Goal: Complete application form

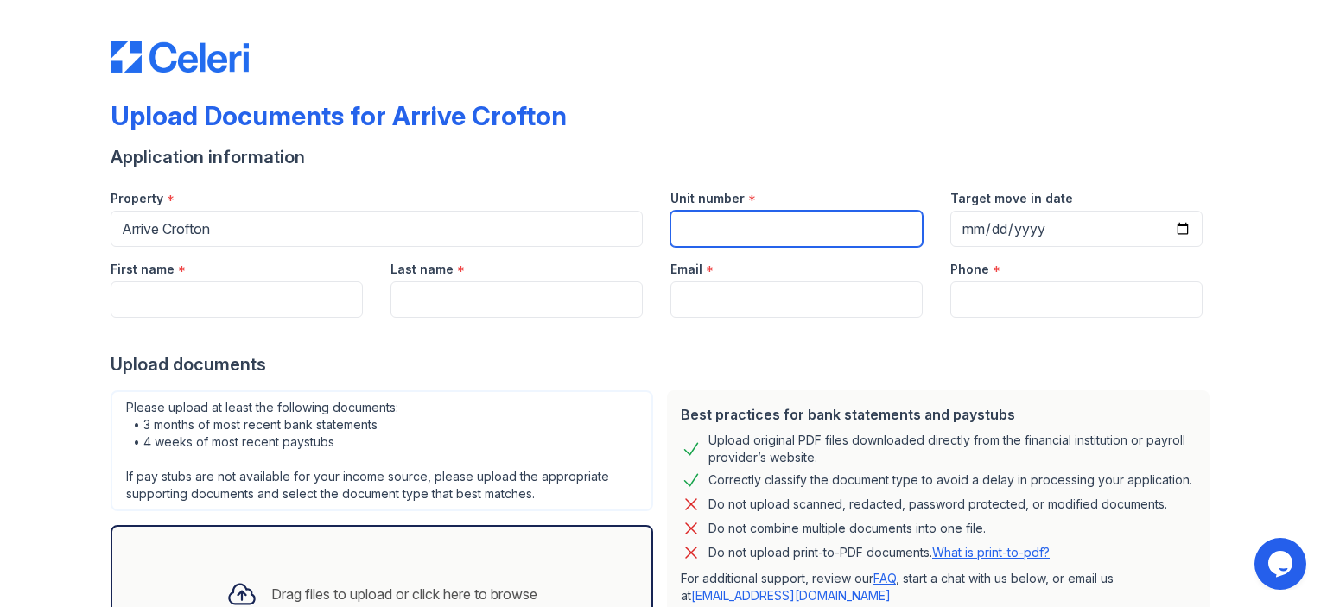
click at [780, 238] on input "Unit number" at bounding box center [796, 229] width 252 height 36
type input "431"
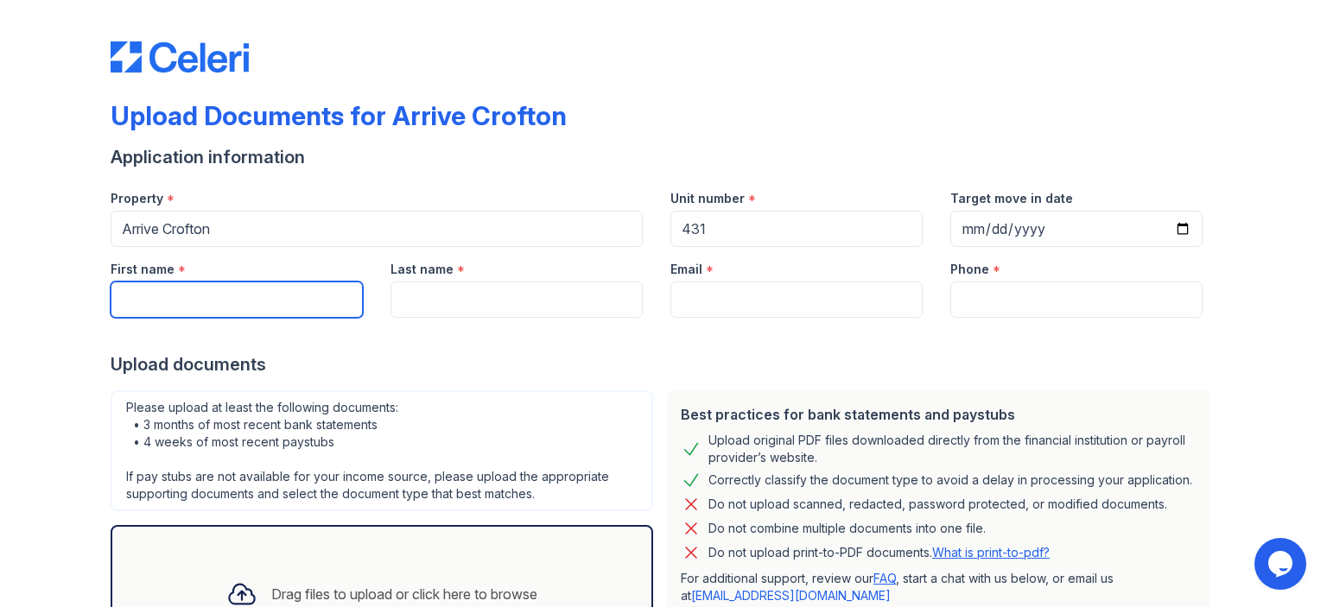
click at [203, 306] on input "First name" at bounding box center [237, 300] width 252 height 36
type input "Kacie"
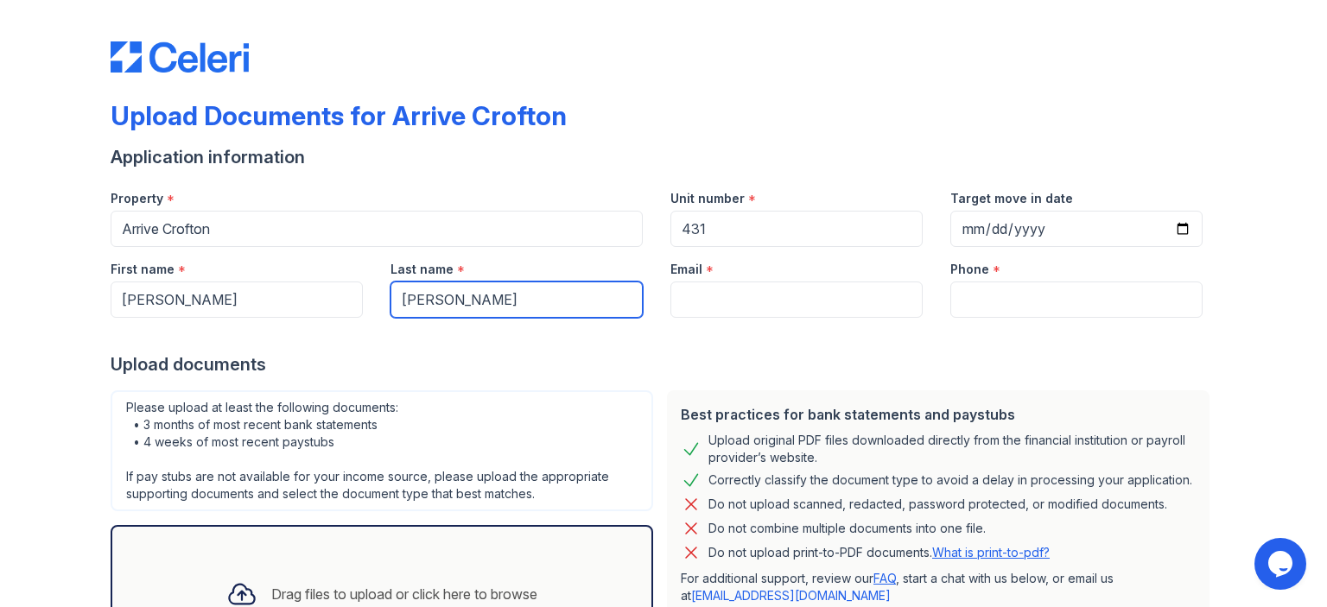
type input "Orgera"
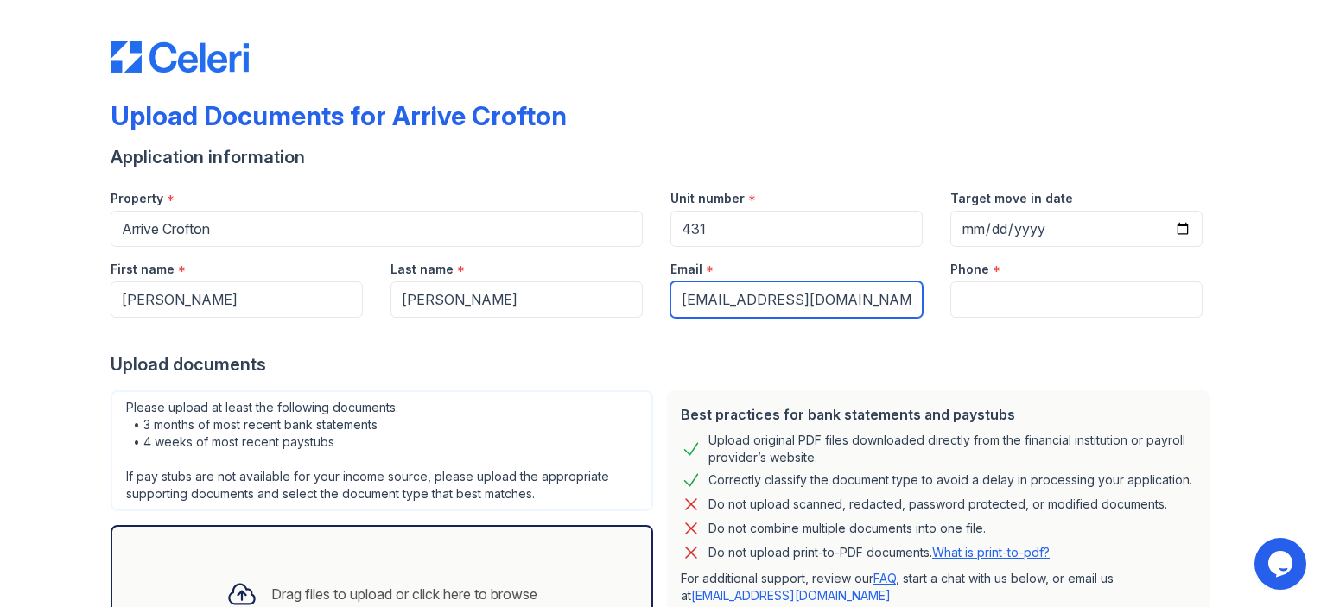
type input "kacie2001@verizon.net"
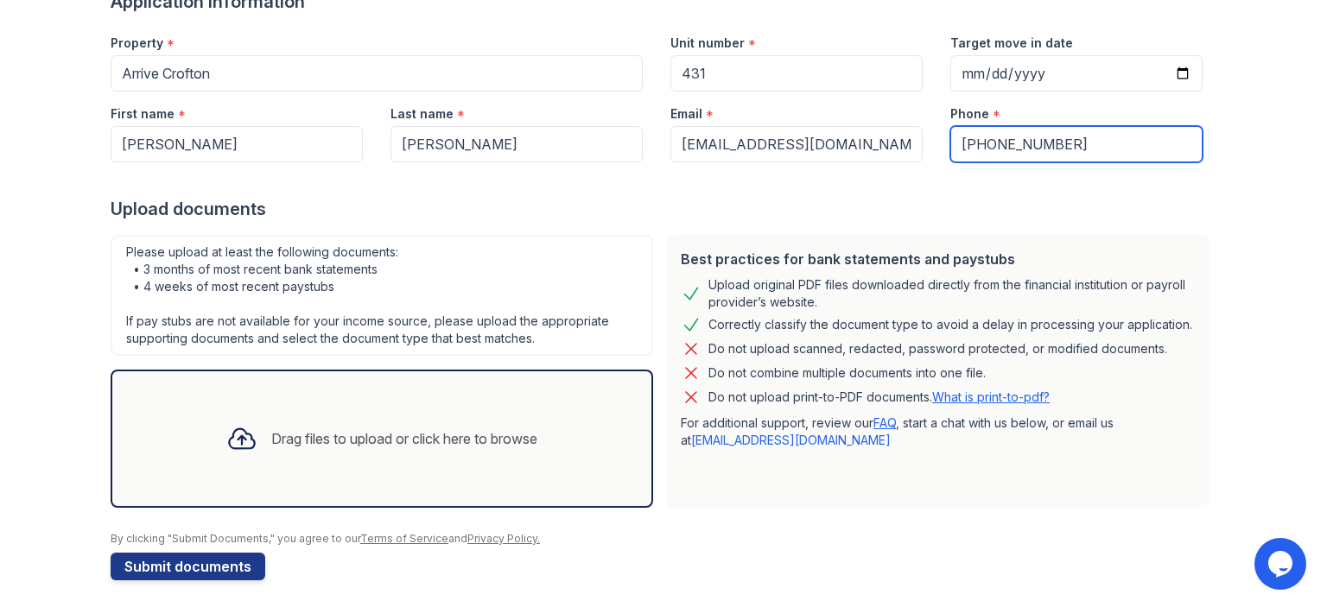
scroll to position [162, 0]
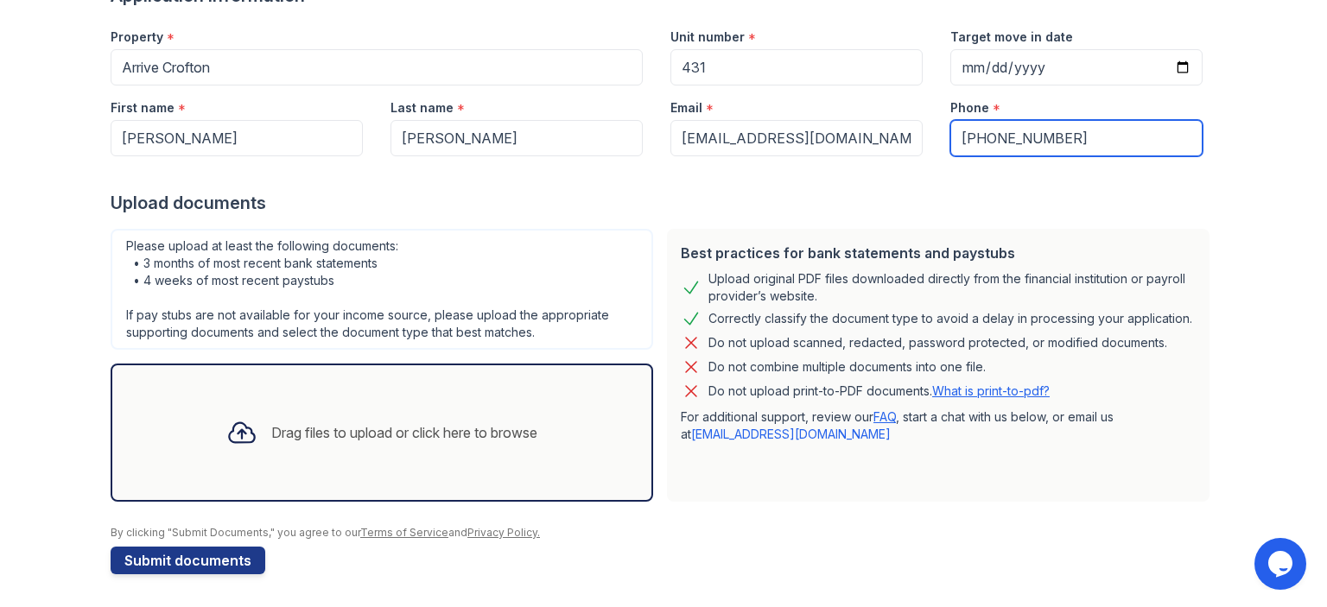
type input "[PHONE_NUMBER]"
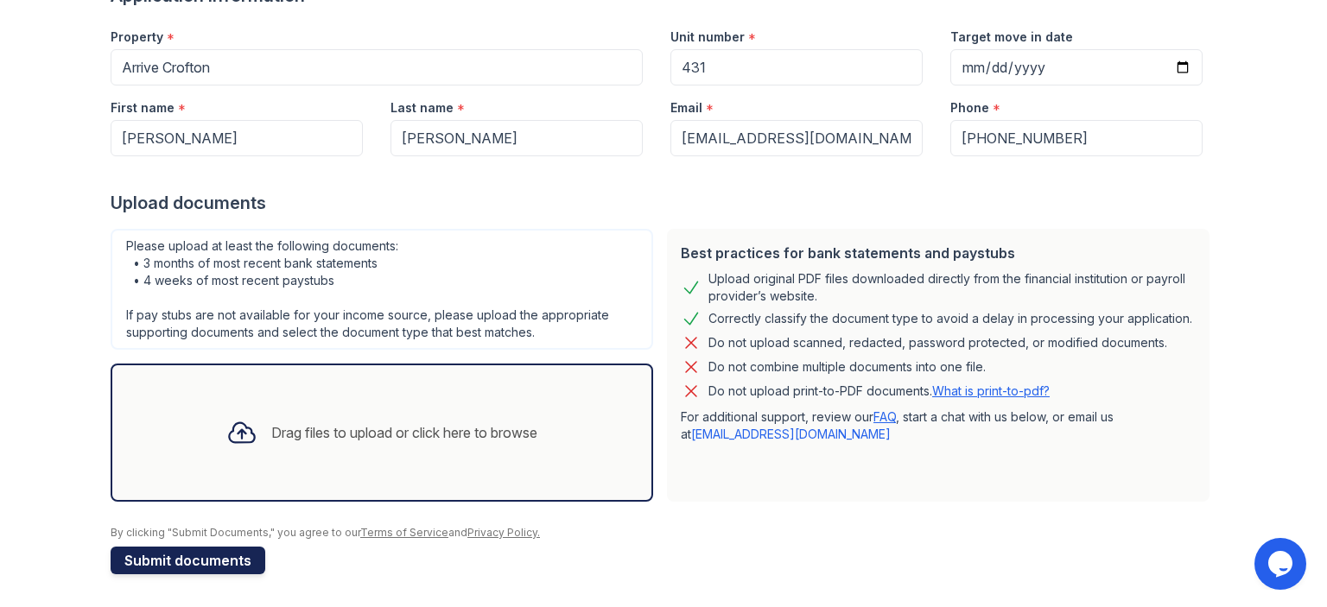
click at [225, 556] on button "Submit documents" at bounding box center [188, 561] width 155 height 28
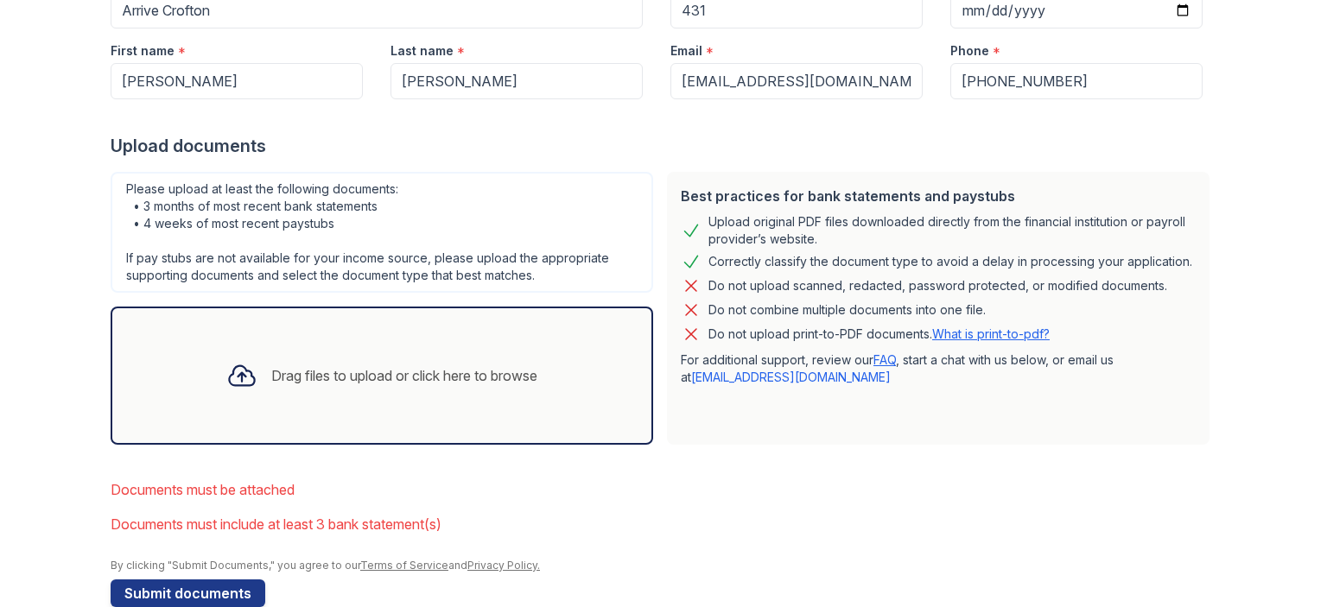
scroll to position [300, 0]
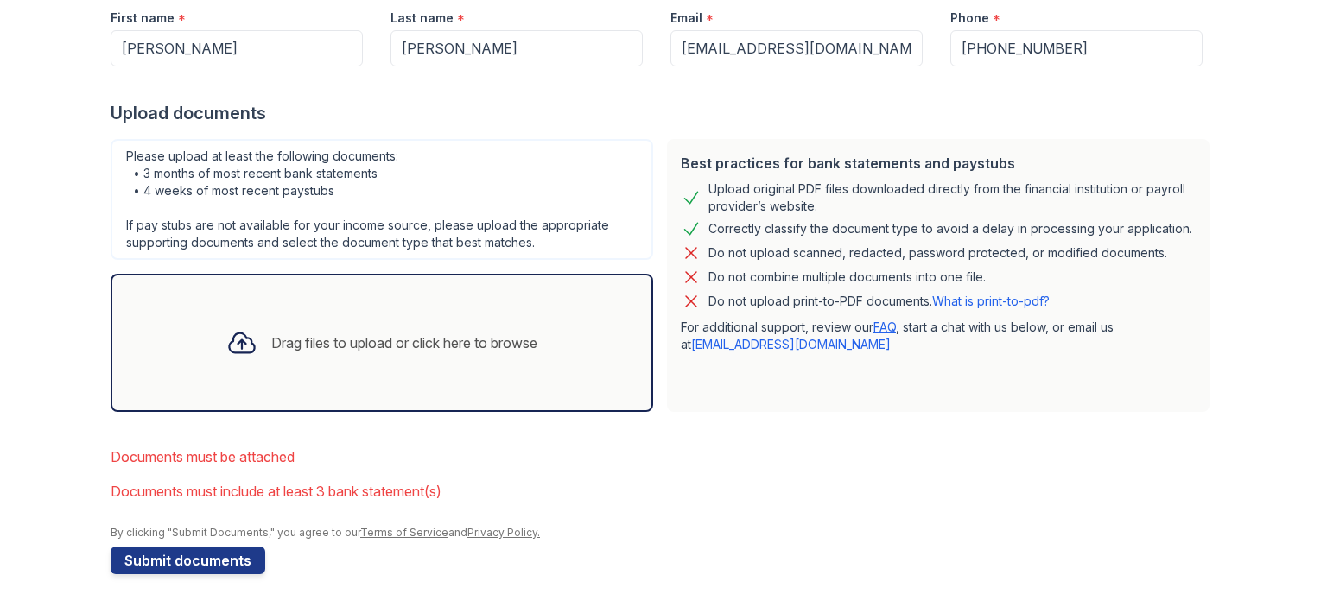
click at [388, 352] on div "Drag files to upload or click here to browse" at bounding box center [382, 343] width 339 height 59
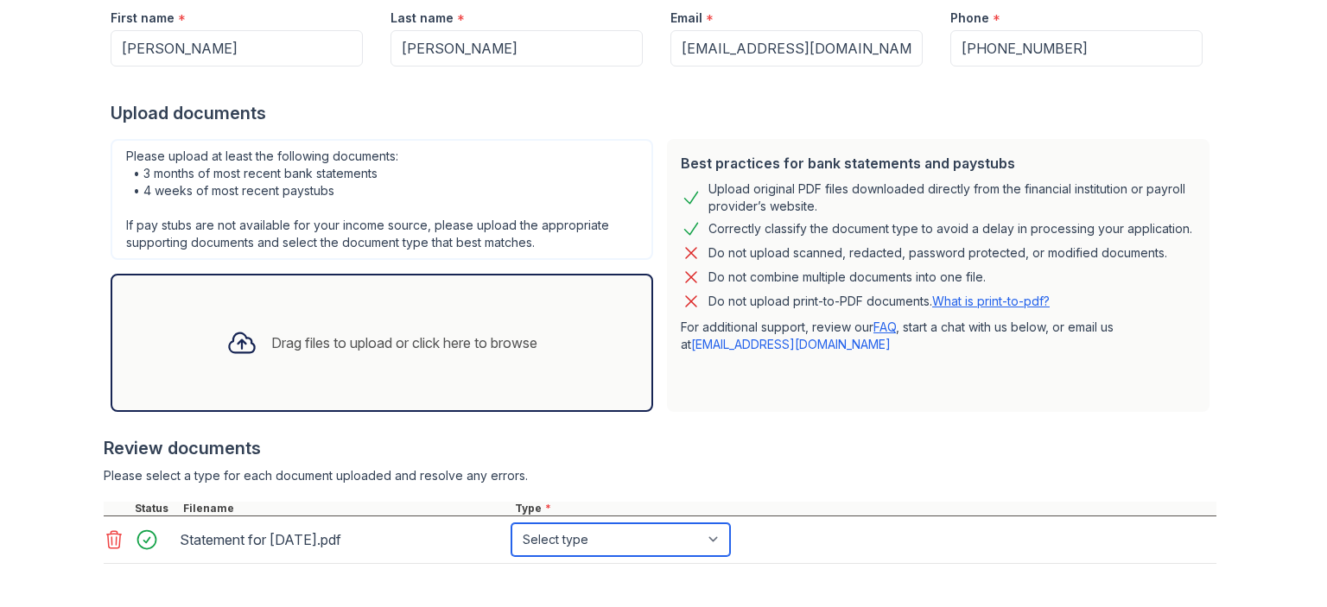
drag, startPoint x: 706, startPoint y: 533, endPoint x: 676, endPoint y: 540, distance: 30.2
drag, startPoint x: 676, startPoint y: 540, endPoint x: 723, endPoint y: 563, distance: 52.2
drag, startPoint x: 723, startPoint y: 563, endPoint x: 701, endPoint y: 549, distance: 26.8
click at [701, 549] on select "Select type Paystub Bank Statement Offer Letter Tax Documents Benefit Award Let…" at bounding box center [620, 540] width 219 height 33
select select "paystub"
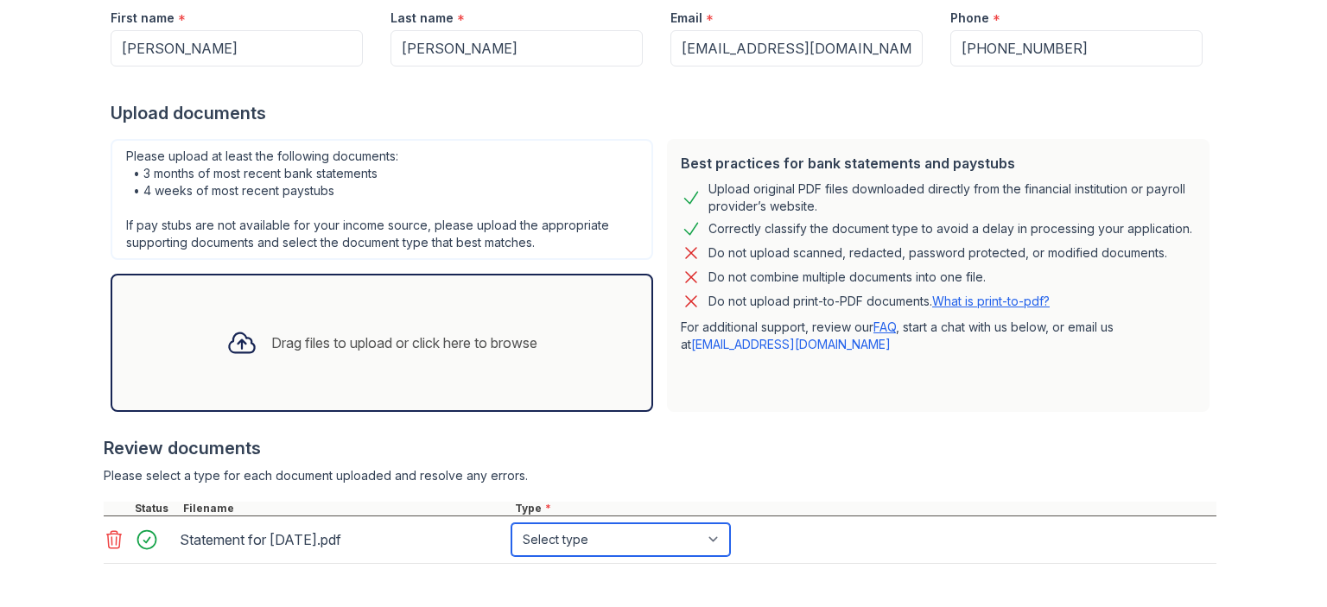
click at [511, 524] on select "Select type Paystub Bank Statement Offer Letter Tax Documents Benefit Award Let…" at bounding box center [620, 540] width 219 height 33
click at [1015, 448] on div "Review documents" at bounding box center [660, 448] width 1113 height 24
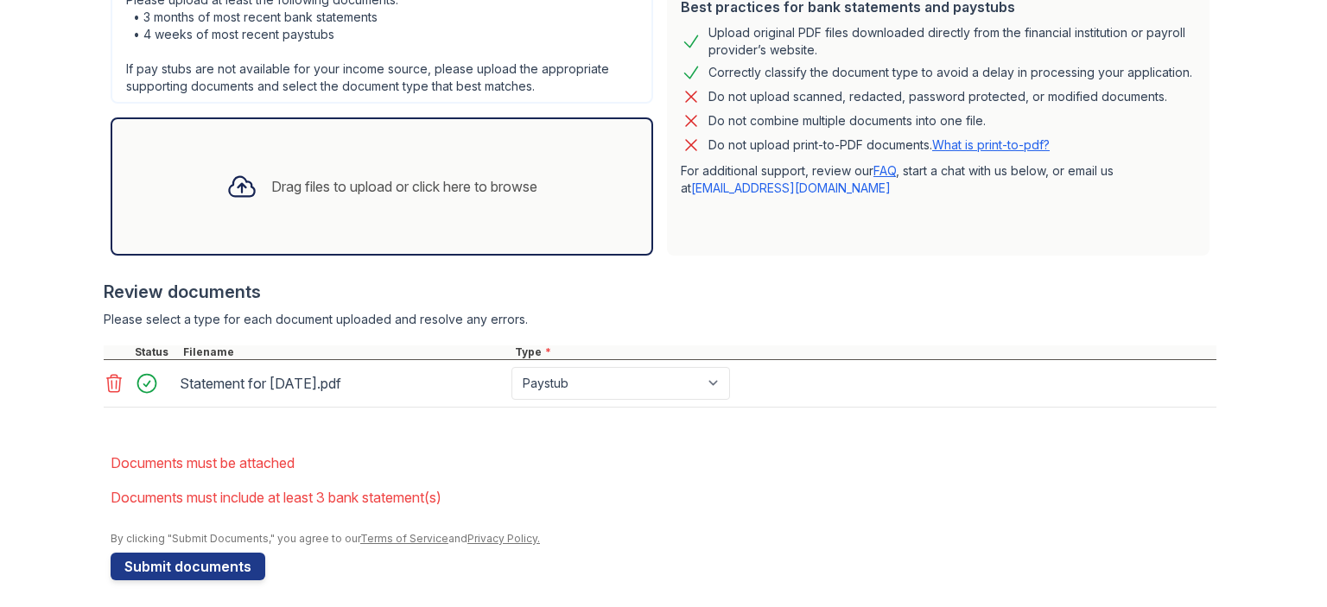
scroll to position [448, 0]
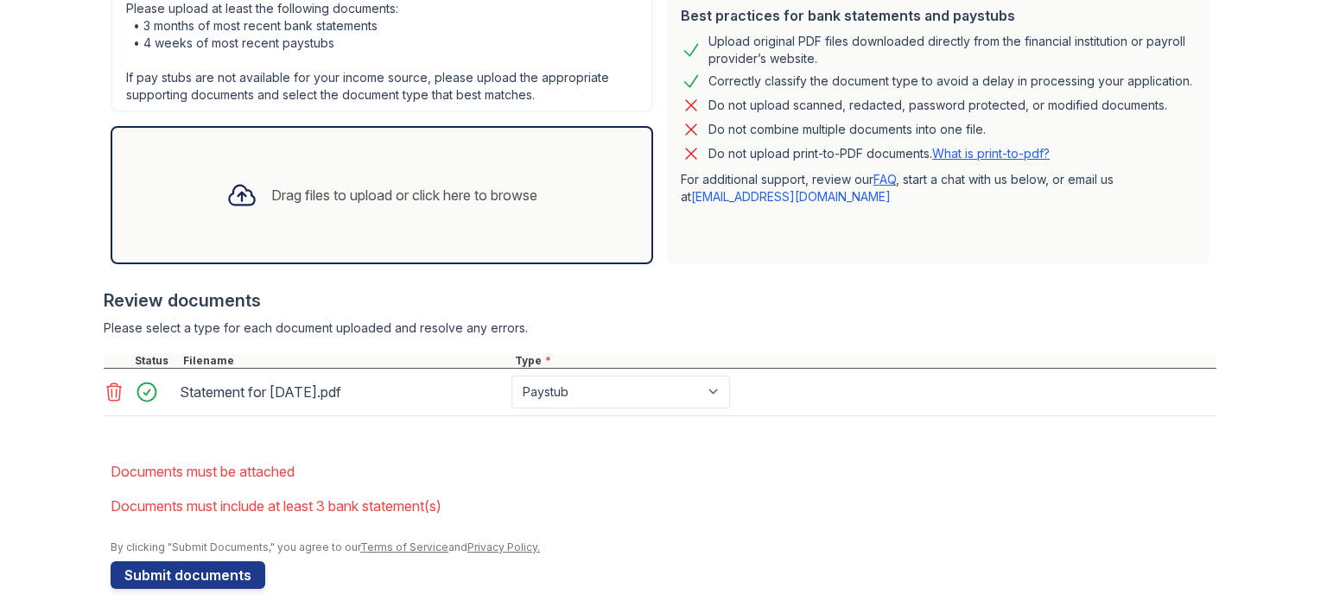
click at [503, 200] on div "Drag files to upload or click here to browse" at bounding box center [404, 195] width 266 height 21
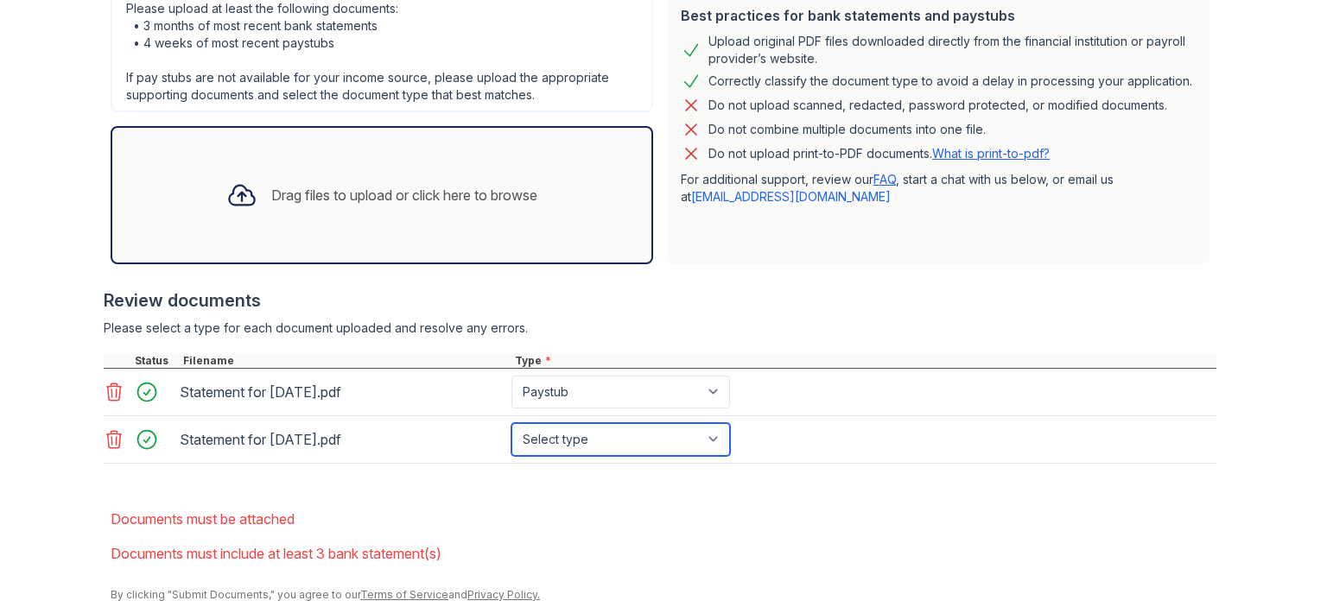
click at [689, 439] on select "Select type Paystub Bank Statement Offer Letter Tax Documents Benefit Award Let…" at bounding box center [620, 439] width 219 height 33
select select "paystub"
click at [511, 423] on select "Select type Paystub Bank Statement Offer Letter Tax Documents Benefit Award Let…" at bounding box center [620, 439] width 219 height 33
click at [410, 178] on div "Drag files to upload or click here to browse" at bounding box center [382, 195] width 339 height 59
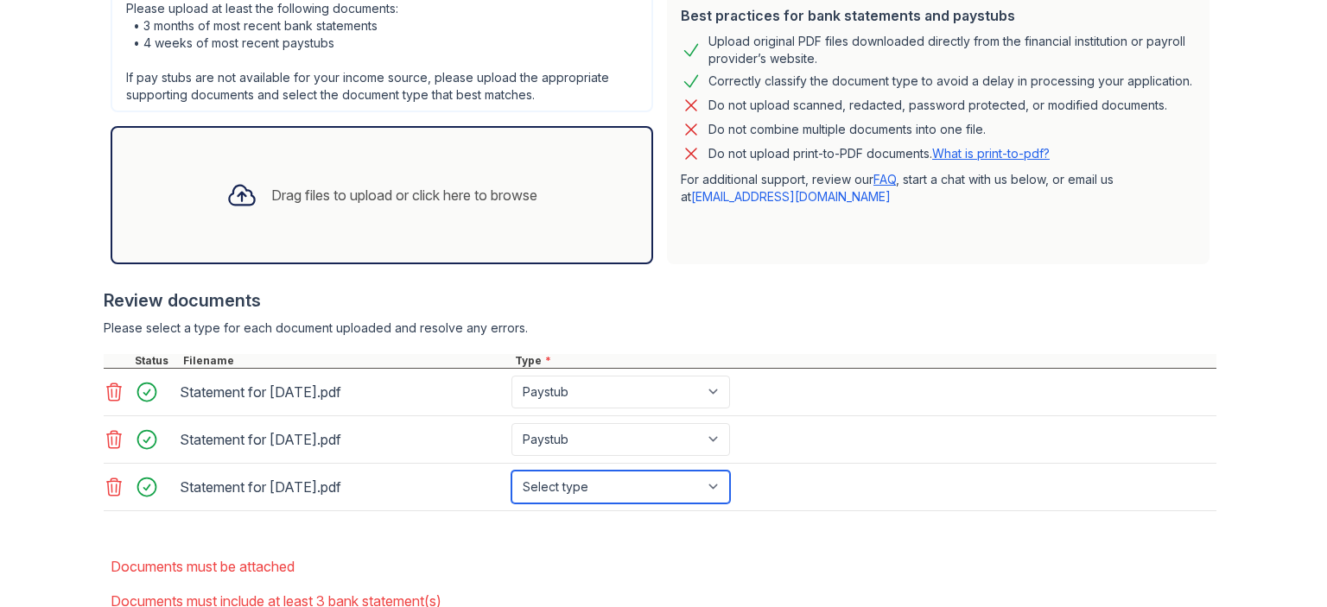
click at [662, 491] on select "Select type Paystub Bank Statement Offer Letter Tax Documents Benefit Award Let…" at bounding box center [620, 487] width 219 height 33
select select "paystub"
click at [511, 471] on select "Select type Paystub Bank Statement Offer Letter Tax Documents Benefit Award Let…" at bounding box center [620, 487] width 219 height 33
click at [338, 203] on div "Drag files to upload or click here to browse" at bounding box center [404, 195] width 266 height 21
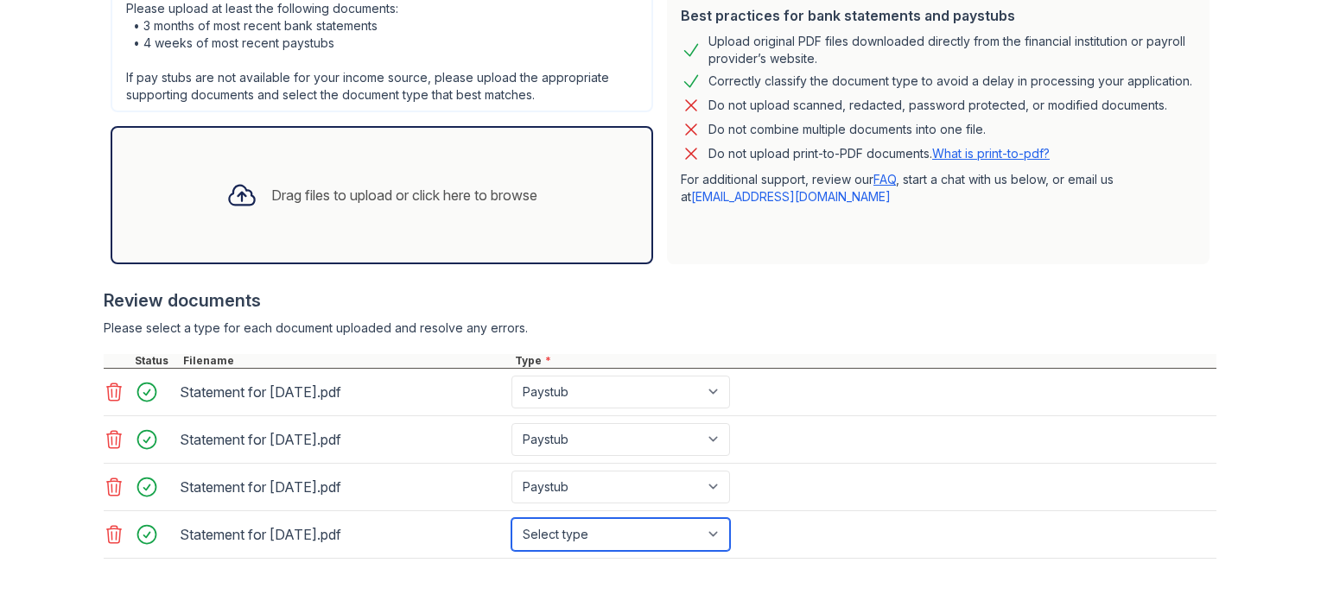
click at [702, 529] on select "Select type Paystub Bank Statement Offer Letter Tax Documents Benefit Award Let…" at bounding box center [620, 534] width 219 height 33
select select "paystub"
click at [511, 518] on select "Select type Paystub Bank Statement Offer Letter Tax Documents Benefit Award Let…" at bounding box center [620, 534] width 219 height 33
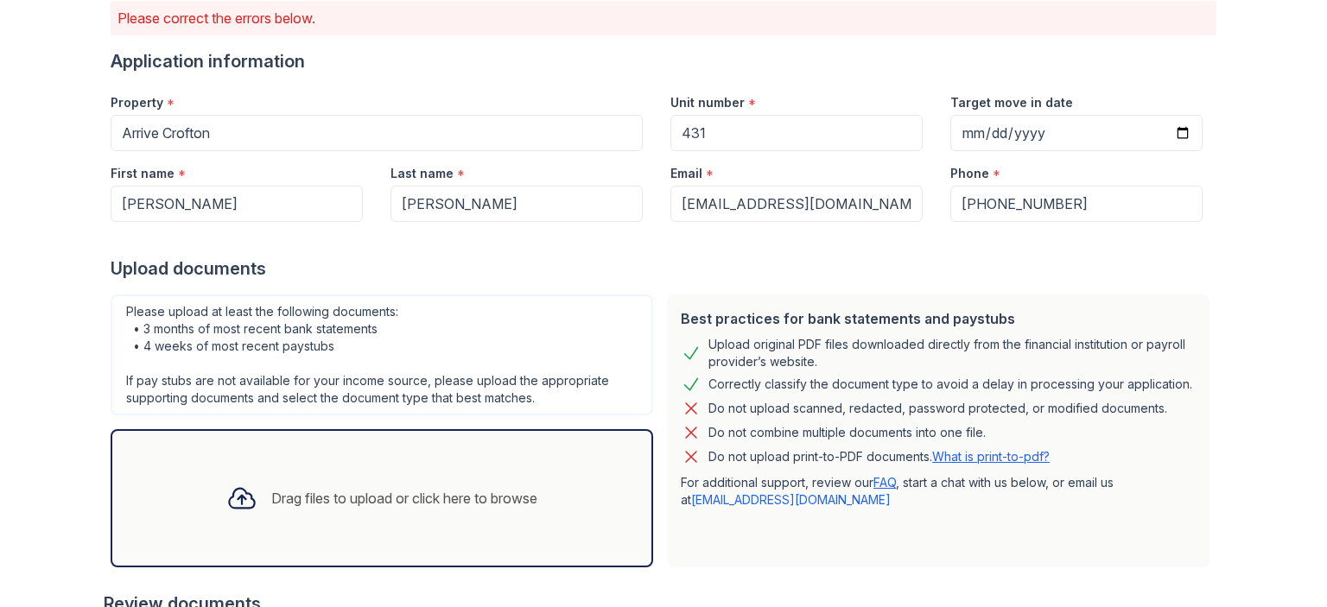
scroll to position [145, 0]
click at [983, 136] on input "Target move in date" at bounding box center [1076, 132] width 252 height 36
type input "2025-08-30"
click at [1082, 280] on form "Application information Property * Arrive Crofton Unit number * 431 Target move…" at bounding box center [664, 541] width 1106 height 986
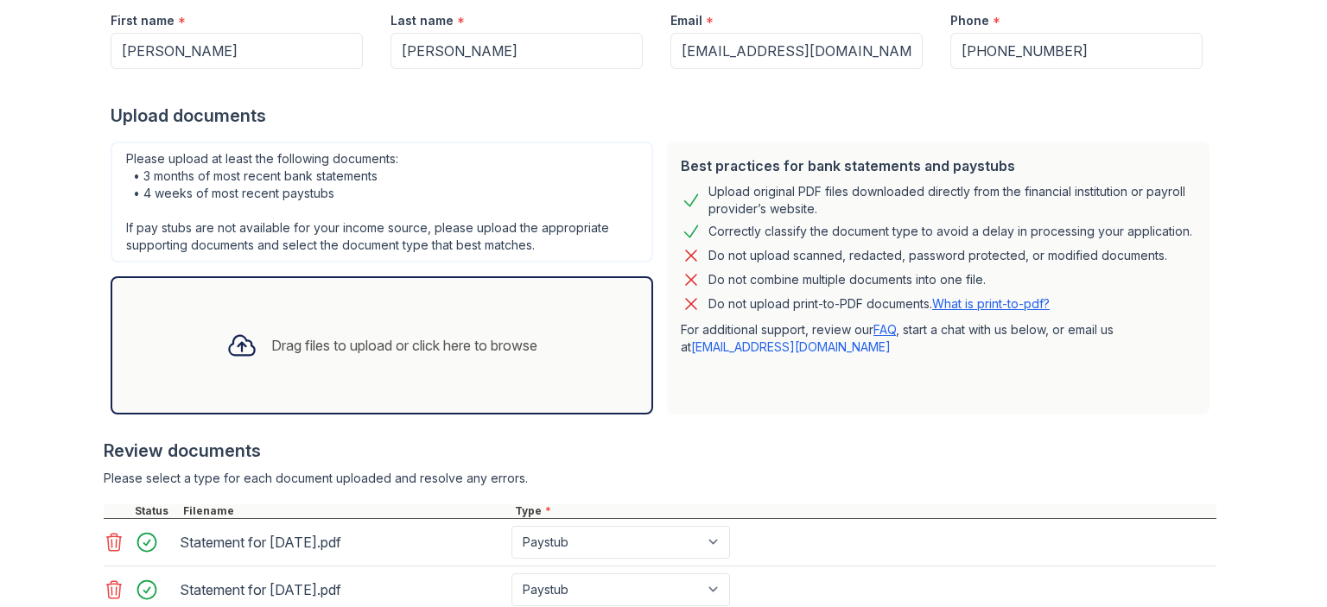
scroll to position [602, 0]
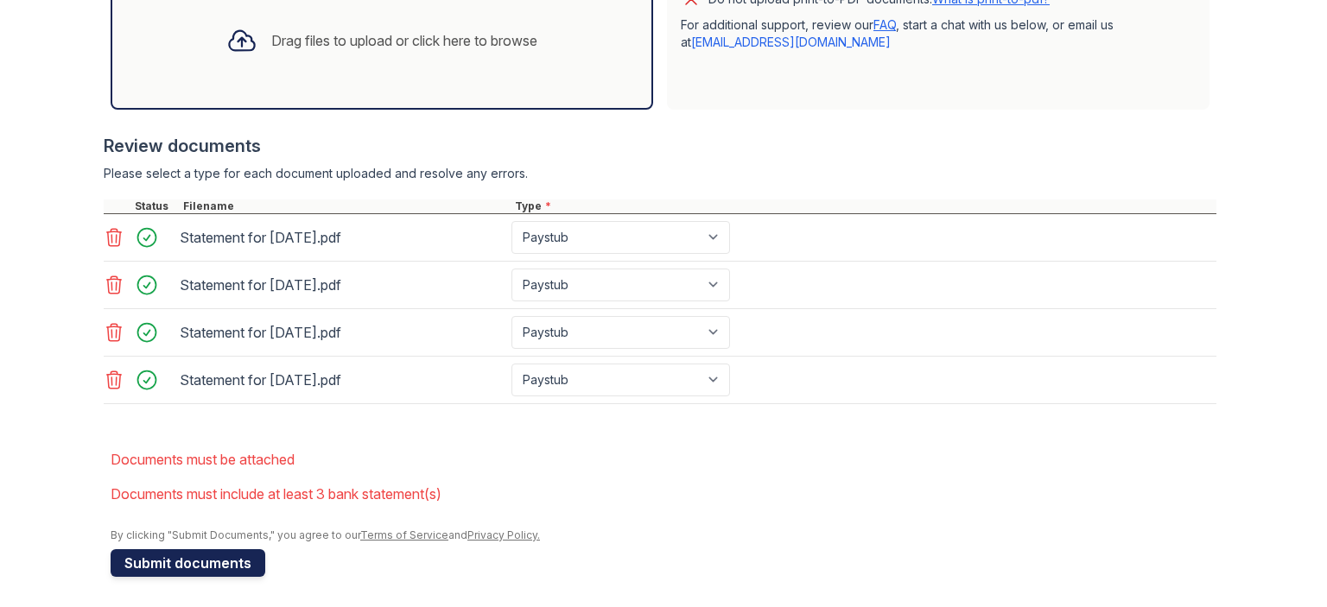
click at [185, 556] on button "Submit documents" at bounding box center [188, 563] width 155 height 28
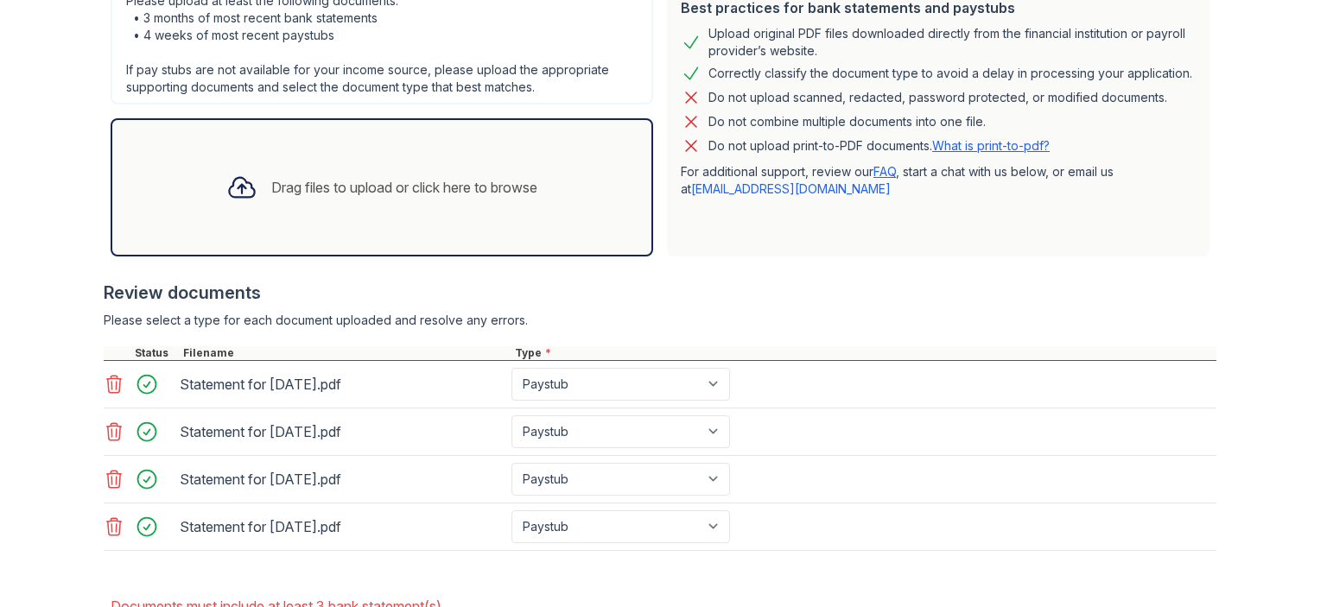
scroll to position [568, 0]
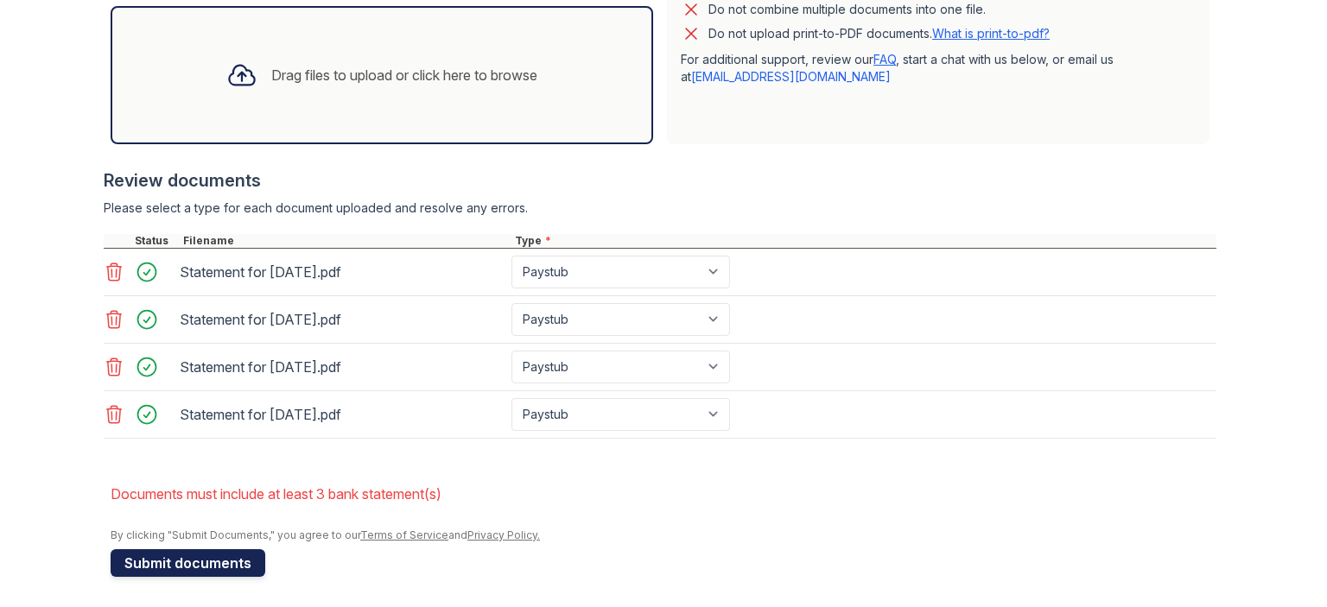
click at [191, 554] on button "Submit documents" at bounding box center [188, 563] width 155 height 28
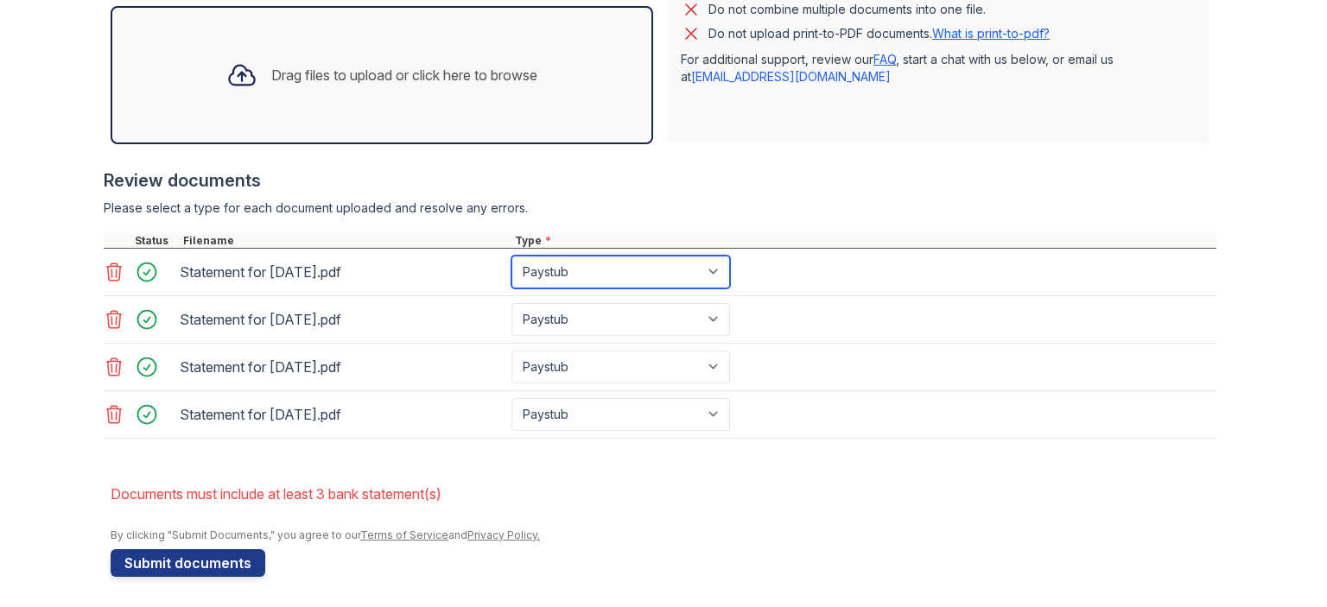
click at [699, 276] on select "Paystub Bank Statement Offer Letter Tax Documents Benefit Award Letter Investme…" at bounding box center [620, 272] width 219 height 33
select select "bank_statement"
click at [511, 256] on select "Paystub Bank Statement Offer Letter Tax Documents Benefit Award Letter Investme…" at bounding box center [620, 272] width 219 height 33
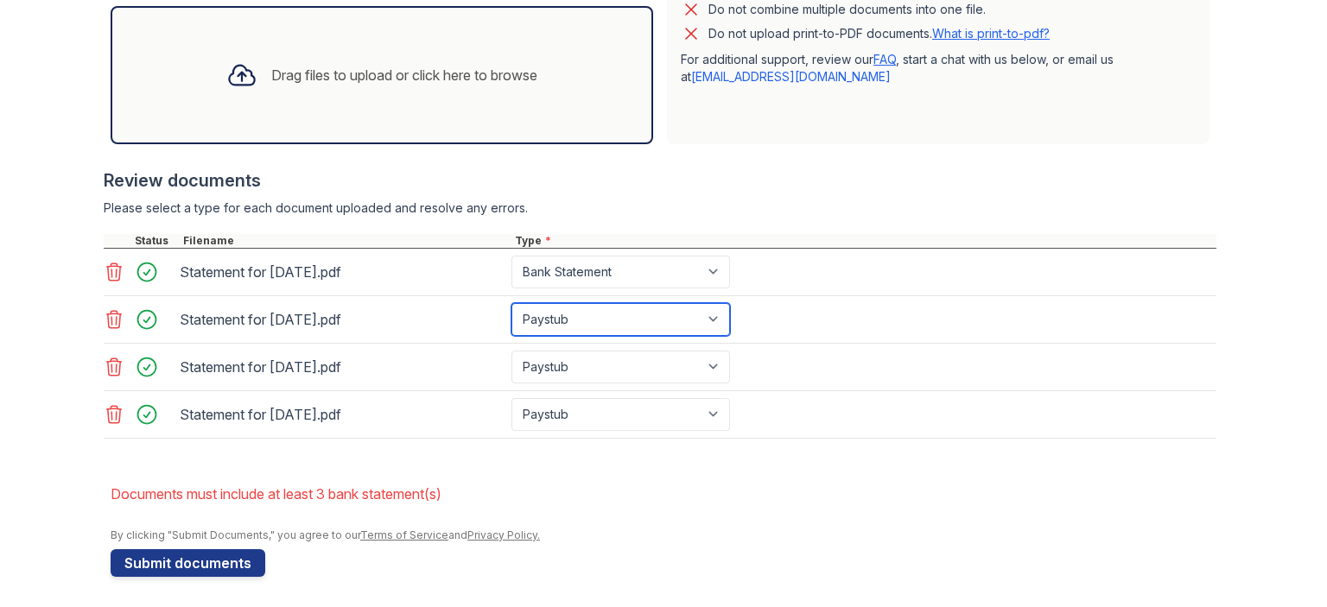
click at [702, 314] on select "Paystub Bank Statement Offer Letter Tax Documents Benefit Award Letter Investme…" at bounding box center [620, 319] width 219 height 33
select select "bank_statement"
click at [511, 303] on select "Paystub Bank Statement Offer Letter Tax Documents Benefit Award Letter Investme…" at bounding box center [620, 319] width 219 height 33
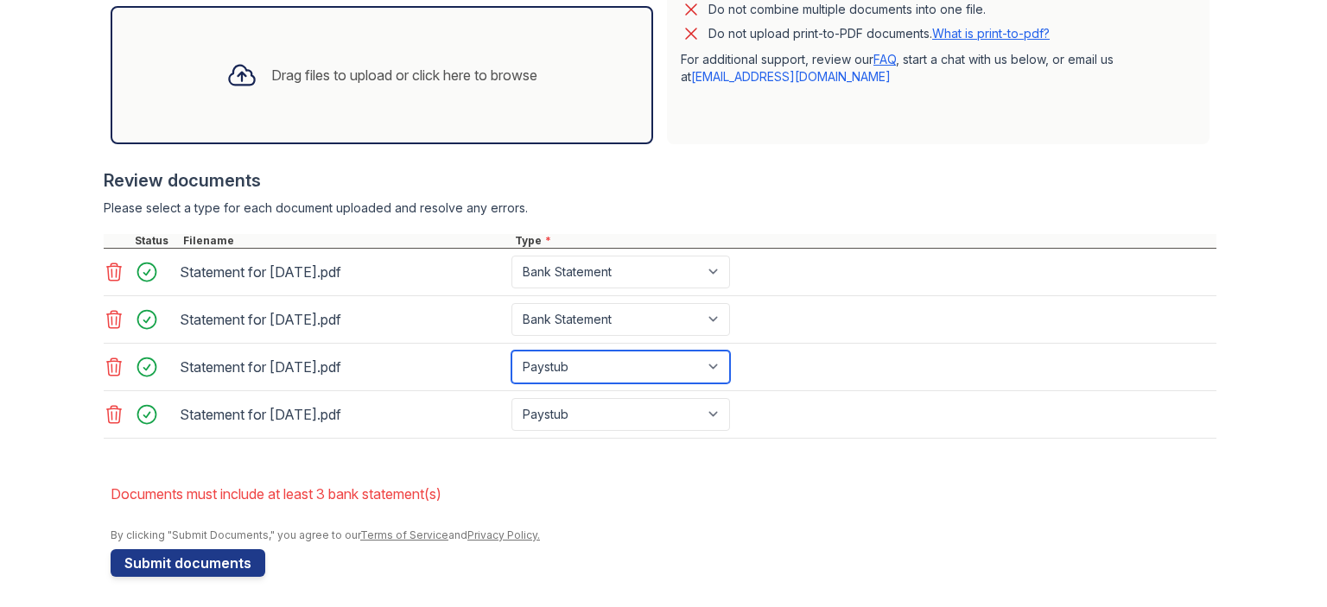
click at [705, 351] on select "Paystub Bank Statement Offer Letter Tax Documents Benefit Award Letter Investme…" at bounding box center [620, 367] width 219 height 33
select select "bank_statement"
click at [511, 351] on select "Paystub Bank Statement Offer Letter Tax Documents Benefit Award Letter Investme…" at bounding box center [620, 367] width 219 height 33
click at [678, 429] on div "Statement for Aug 22, 2025.pdf Paystub Bank Statement Offer Letter Tax Document…" at bounding box center [660, 415] width 1113 height 48
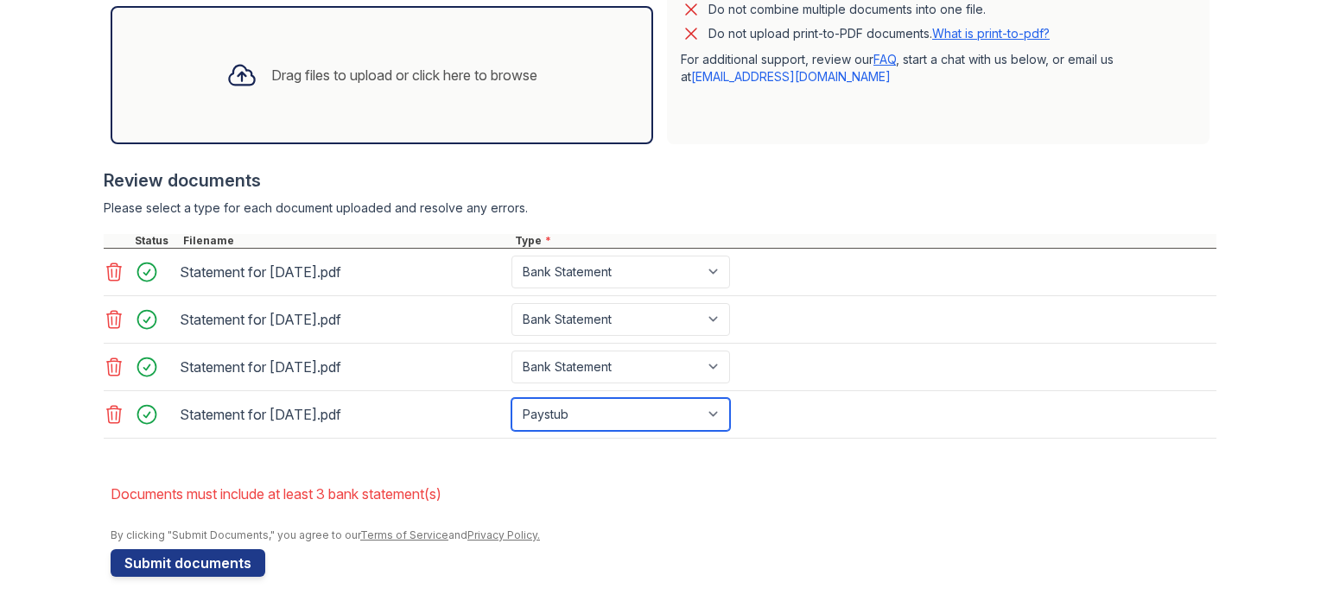
click at [682, 409] on select "Paystub Bank Statement Offer Letter Tax Documents Benefit Award Letter Investme…" at bounding box center [620, 414] width 219 height 33
select select "bank_statement"
click at [511, 398] on select "Paystub Bank Statement Offer Letter Tax Documents Benefit Award Letter Investme…" at bounding box center [620, 414] width 219 height 33
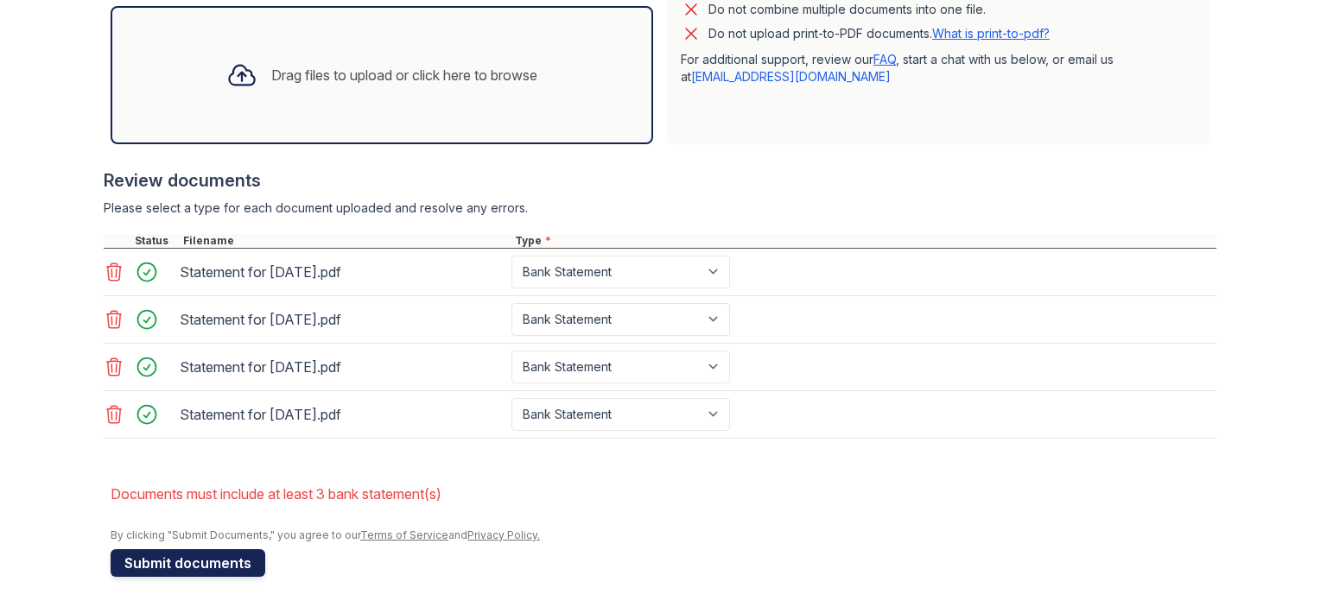
click at [182, 559] on button "Submit documents" at bounding box center [188, 563] width 155 height 28
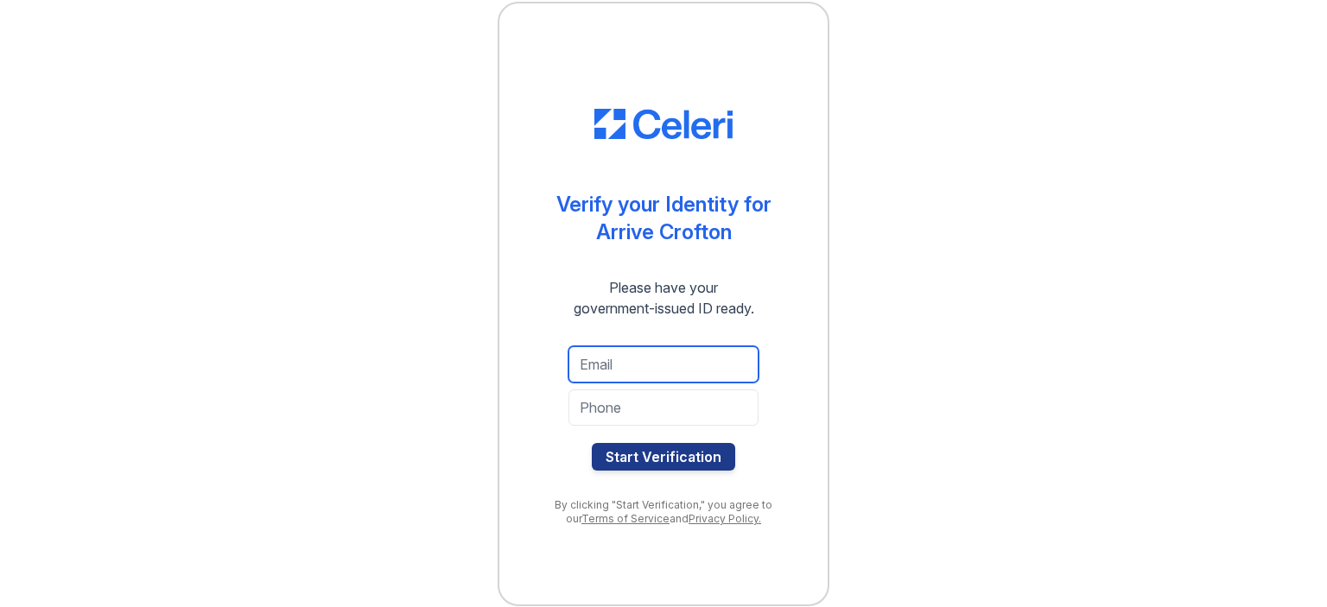
click at [719, 362] on input "email" at bounding box center [663, 364] width 190 height 36
type input "[EMAIL_ADDRESS][DOMAIN_NAME]"
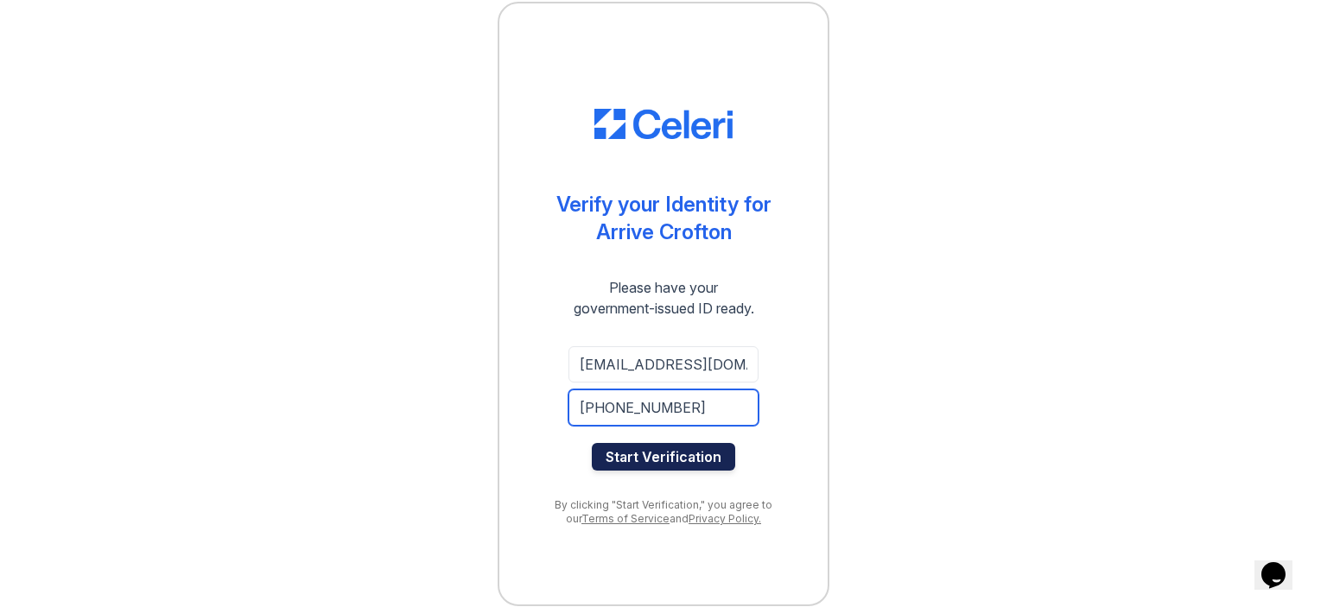
type input "[PHONE_NUMBER]"
click at [705, 453] on button "Start Verification" at bounding box center [663, 457] width 143 height 28
